Goal: Transaction & Acquisition: Purchase product/service

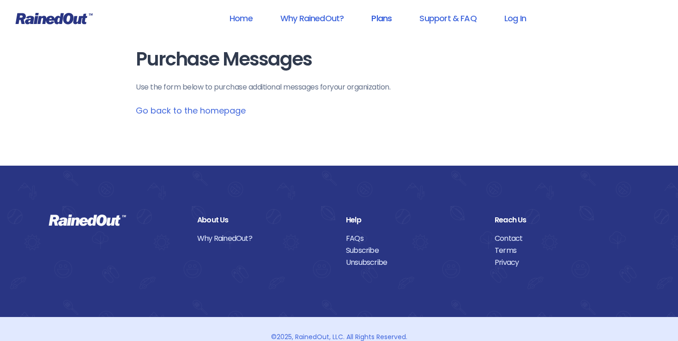
click at [388, 18] on link "Plans" at bounding box center [381, 18] width 44 height 21
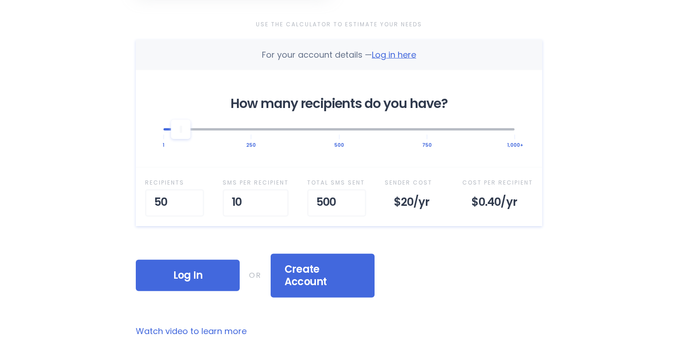
scroll to position [299, 0]
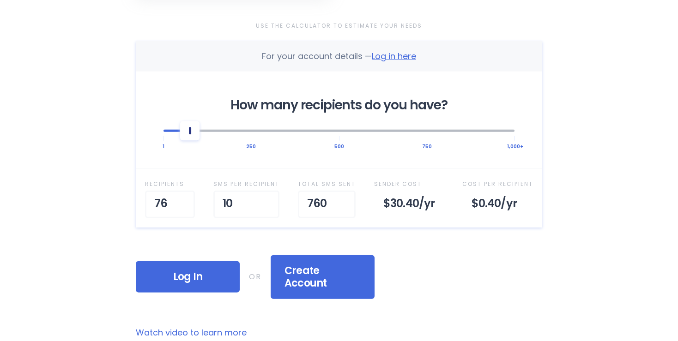
drag, startPoint x: 179, startPoint y: 133, endPoint x: 193, endPoint y: 133, distance: 13.9
click at [193, 133] on div at bounding box center [189, 130] width 19 height 19
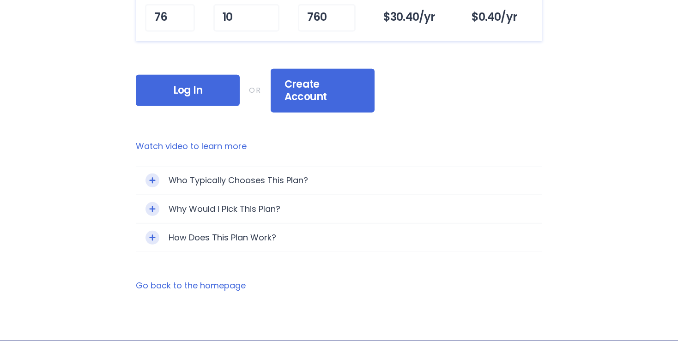
scroll to position [487, 0]
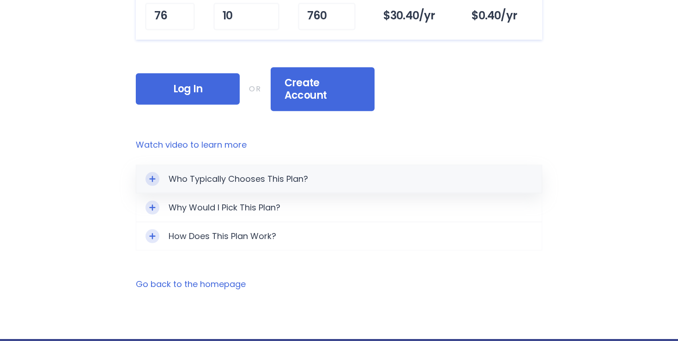
click at [159, 165] on div "Who Typically Chooses This Plan?" at bounding box center [338, 179] width 405 height 28
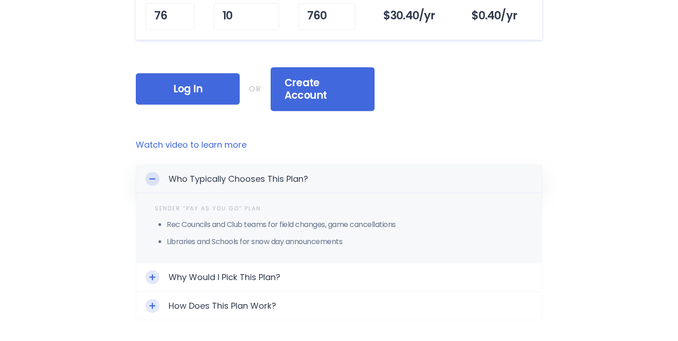
click at [159, 165] on div "Who Typically Chooses This Plan?" at bounding box center [338, 179] width 405 height 28
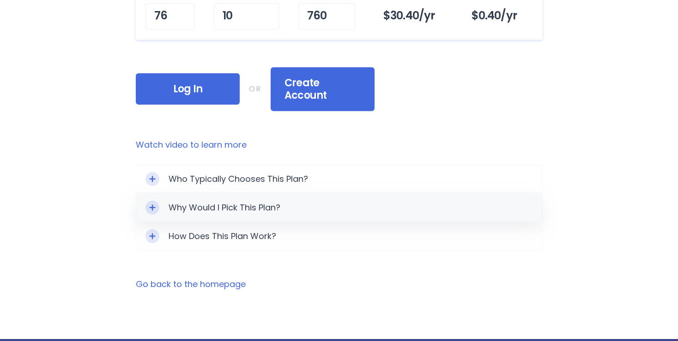
click at [157, 201] on div "Toggle Expand" at bounding box center [152, 208] width 14 height 14
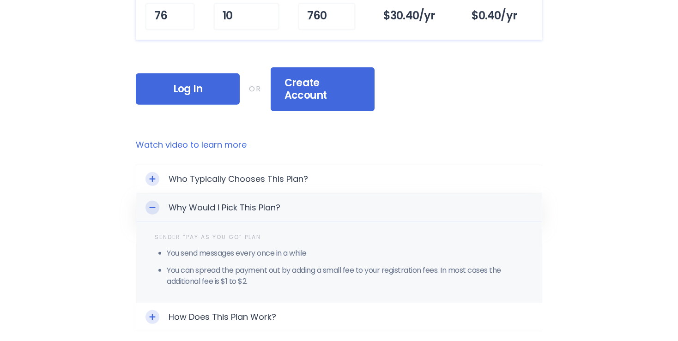
click at [157, 201] on div "Toggle Expand" at bounding box center [152, 208] width 14 height 14
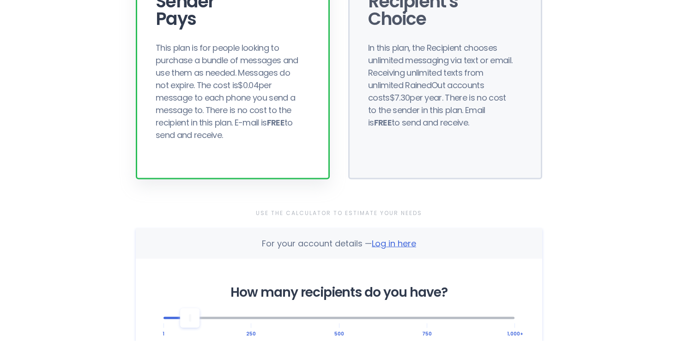
scroll to position [0, 0]
